Goal: Task Accomplishment & Management: Manage account settings

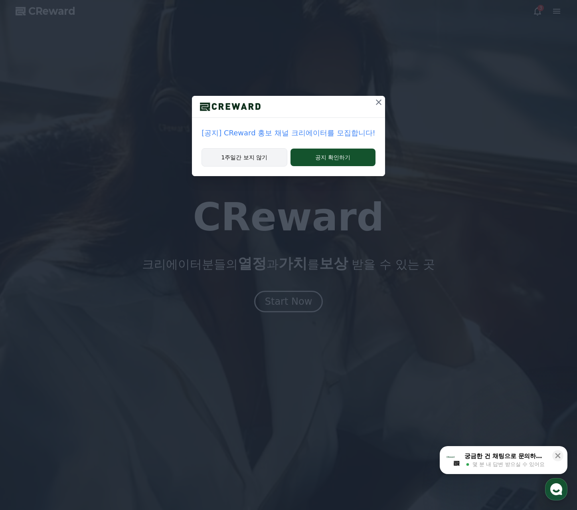
click at [267, 159] on button "1주일간 보지 않기" at bounding box center [244, 157] width 85 height 18
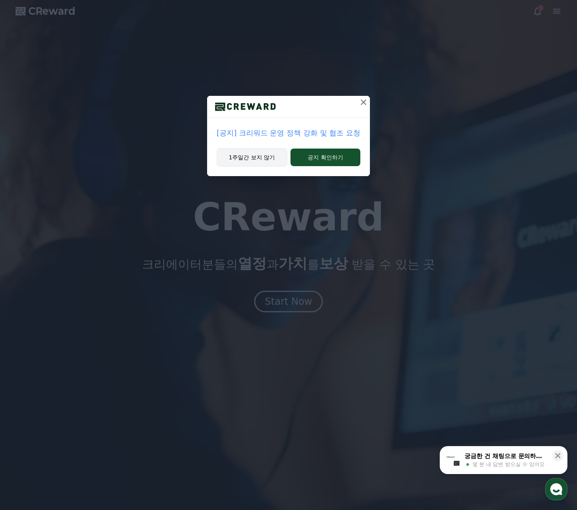
click at [236, 157] on button "1주일간 보지 않기" at bounding box center [252, 157] width 71 height 18
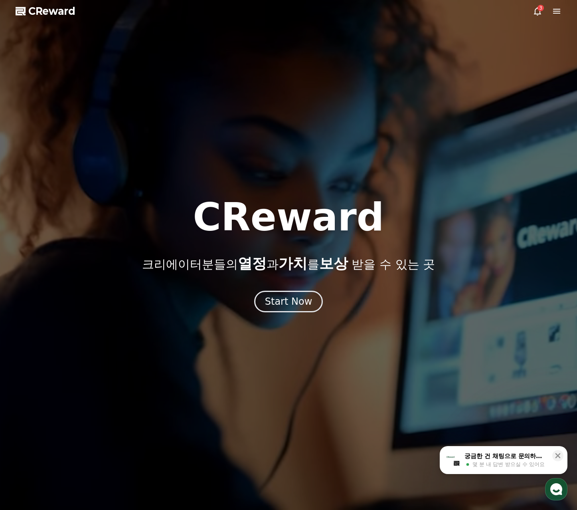
click at [540, 11] on icon at bounding box center [537, 11] width 7 height 8
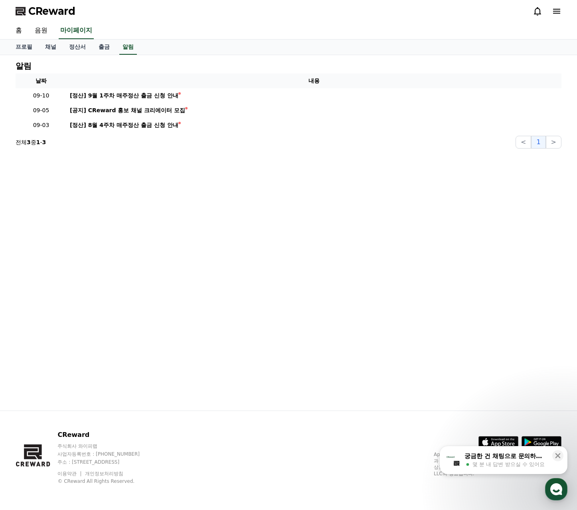
click at [557, 11] on icon at bounding box center [556, 11] width 7 height 5
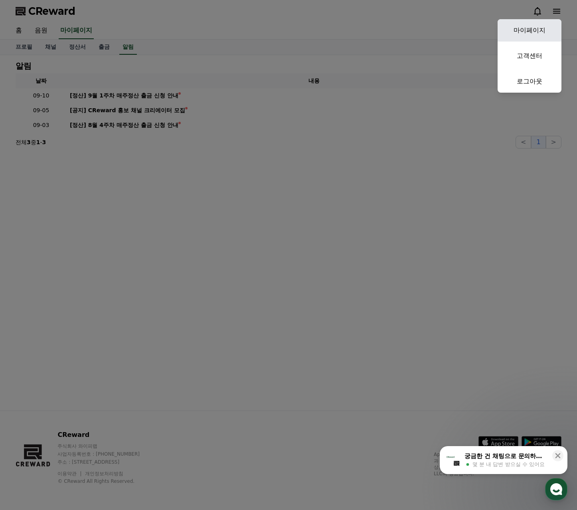
click at [541, 24] on link "마이페이지" at bounding box center [530, 30] width 64 height 22
select select "**********"
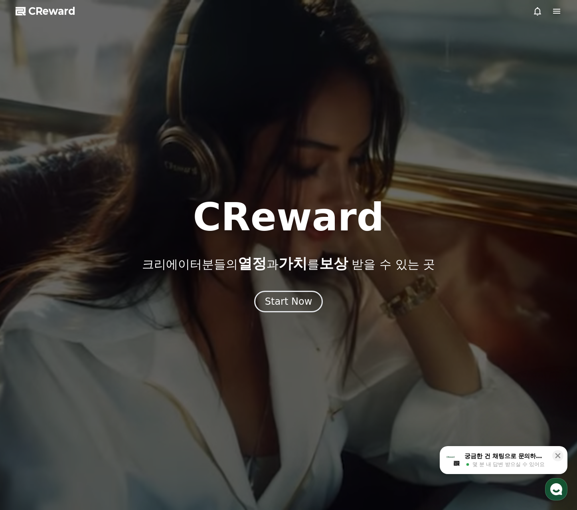
click at [400, 107] on div at bounding box center [288, 255] width 577 height 510
